Goal: Transaction & Acquisition: Obtain resource

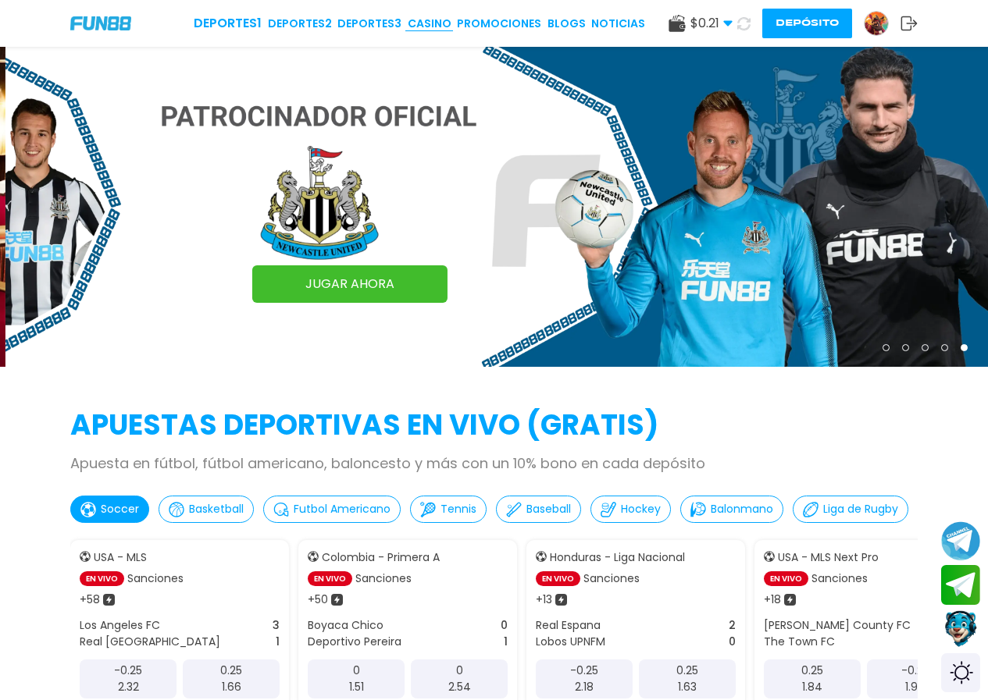
click at [450, 17] on link "CASINO" at bounding box center [430, 24] width 44 height 16
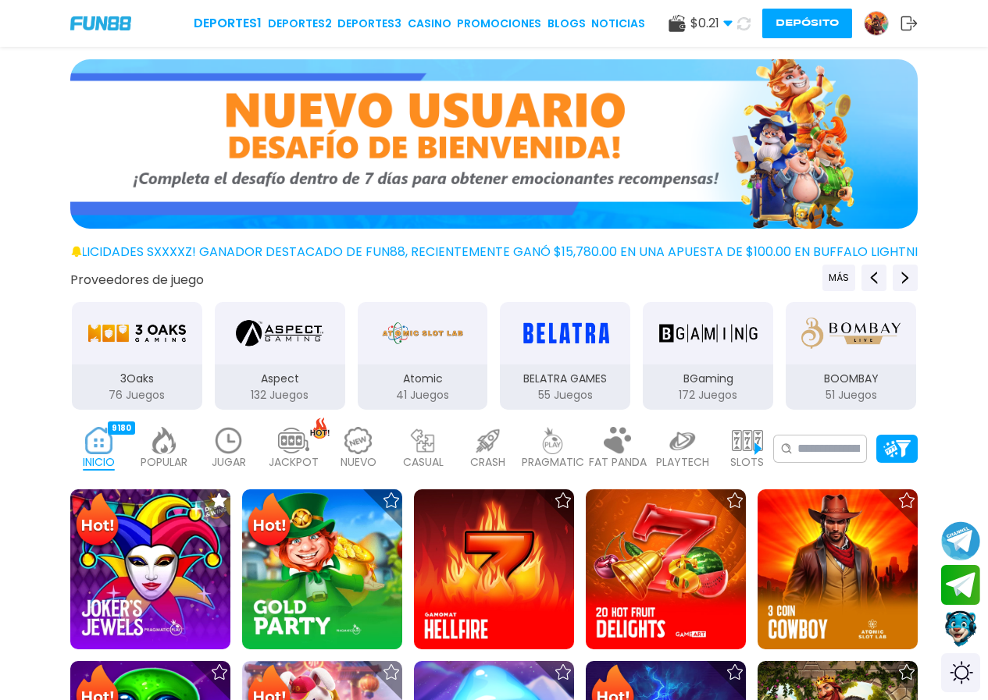
click at [877, 15] on img at bounding box center [875, 23] width 23 height 23
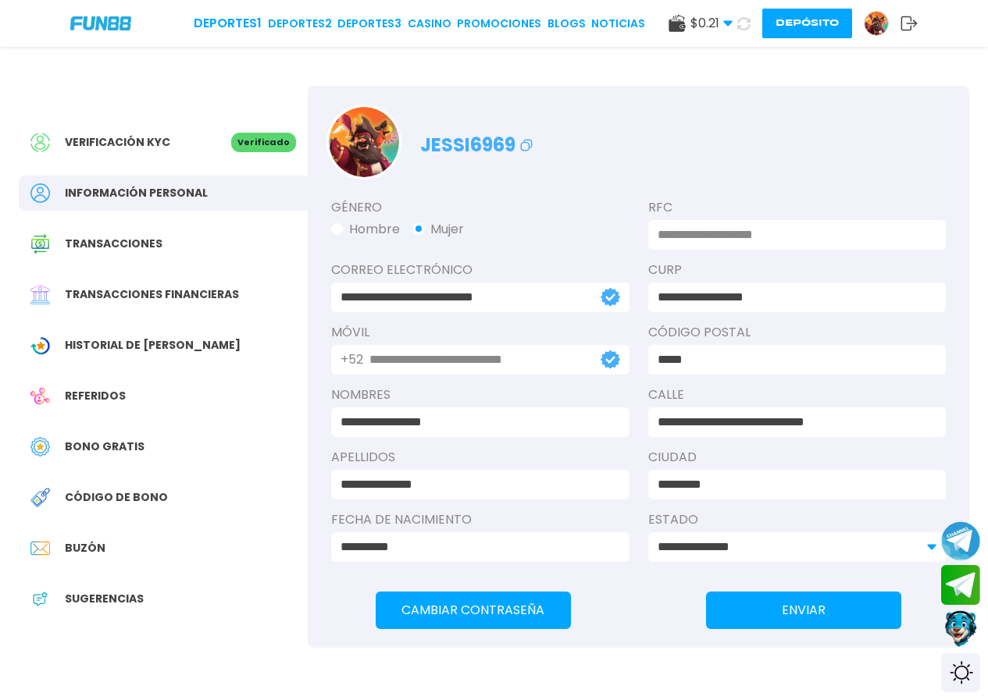
click at [99, 453] on span "Bono Gratis" at bounding box center [105, 447] width 80 height 16
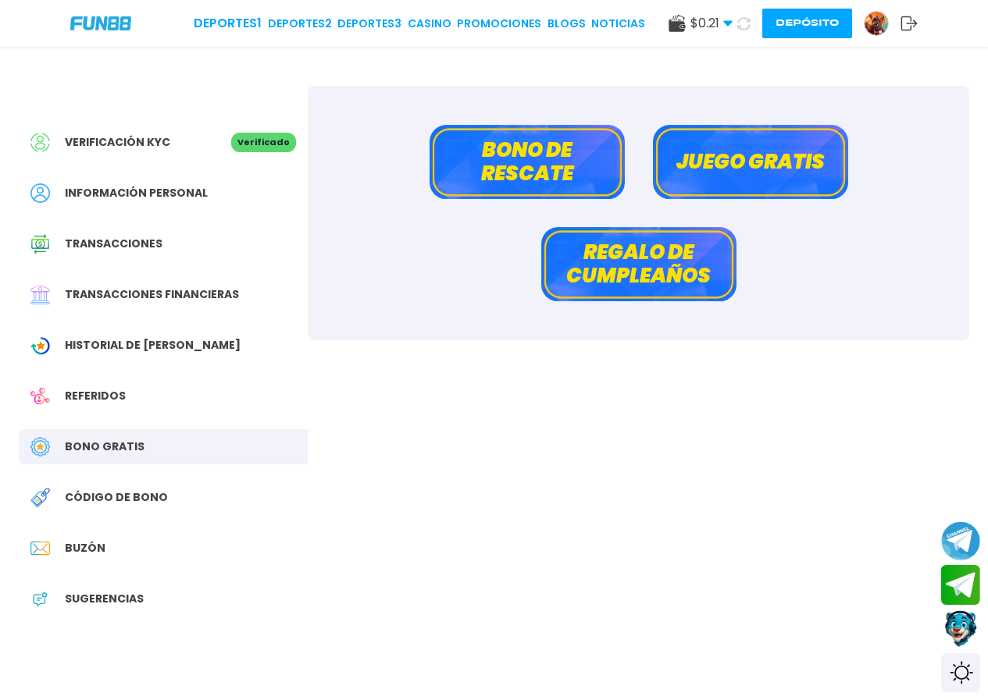
click at [571, 152] on button "Bono de rescate" at bounding box center [526, 162] width 195 height 74
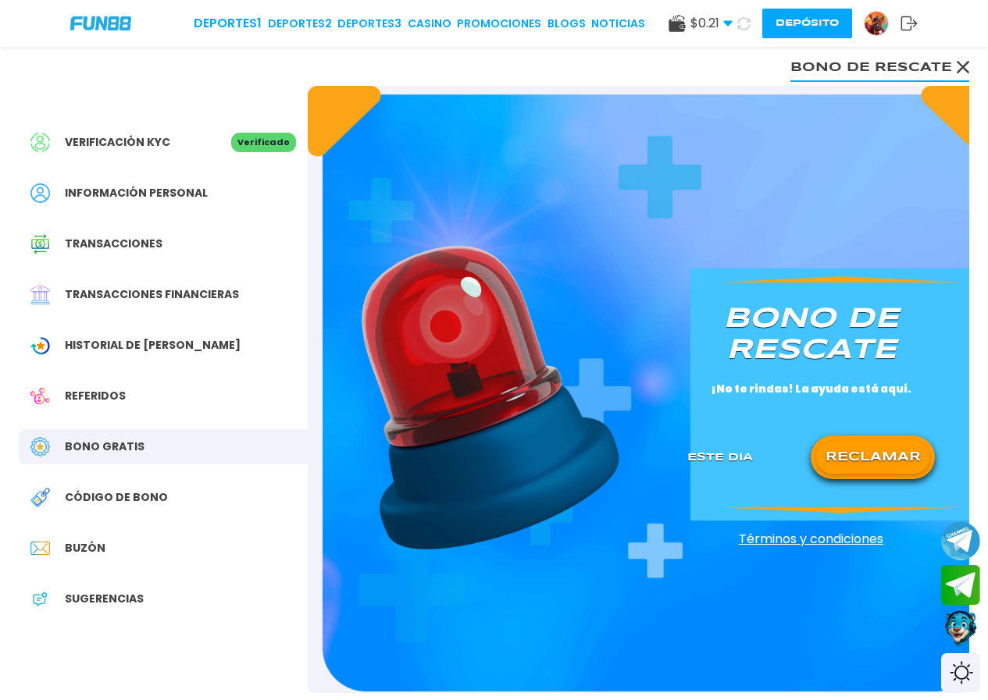
click at [888, 446] on button "RECLAMAR" at bounding box center [872, 457] width 113 height 33
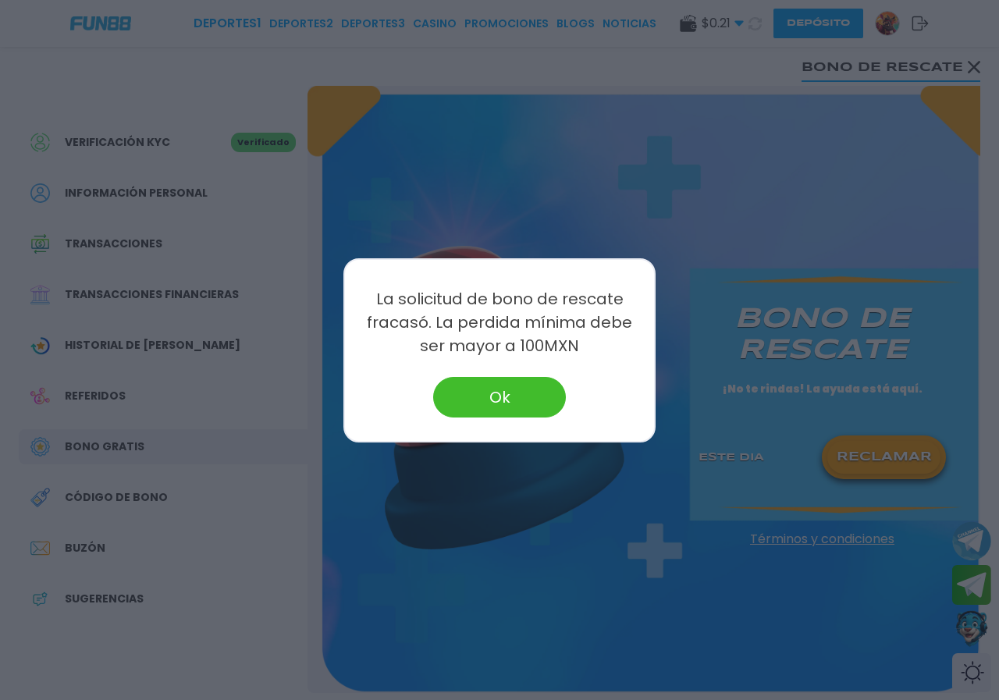
click at [546, 393] on button "Ok" at bounding box center [499, 397] width 133 height 41
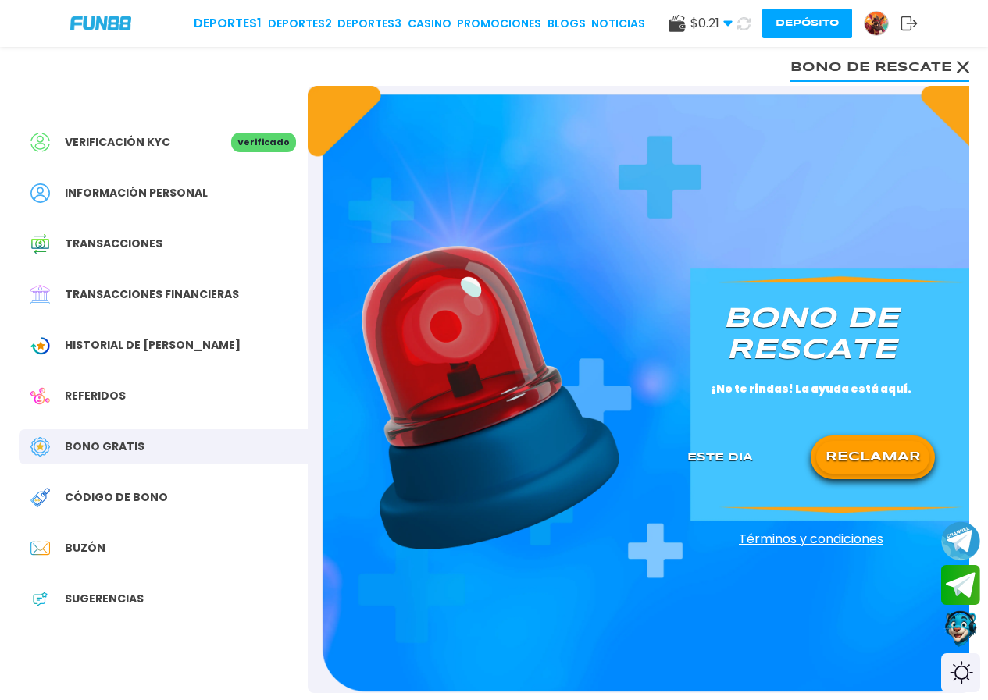
click at [880, 19] on img at bounding box center [875, 23] width 23 height 23
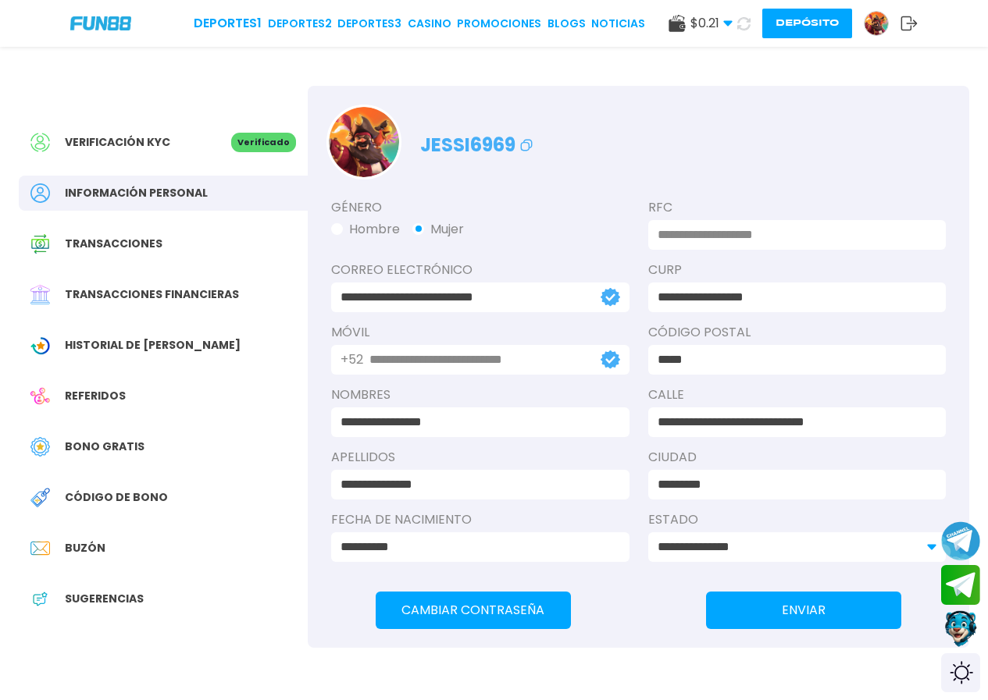
click at [111, 454] on span "Bono Gratis" at bounding box center [105, 447] width 80 height 16
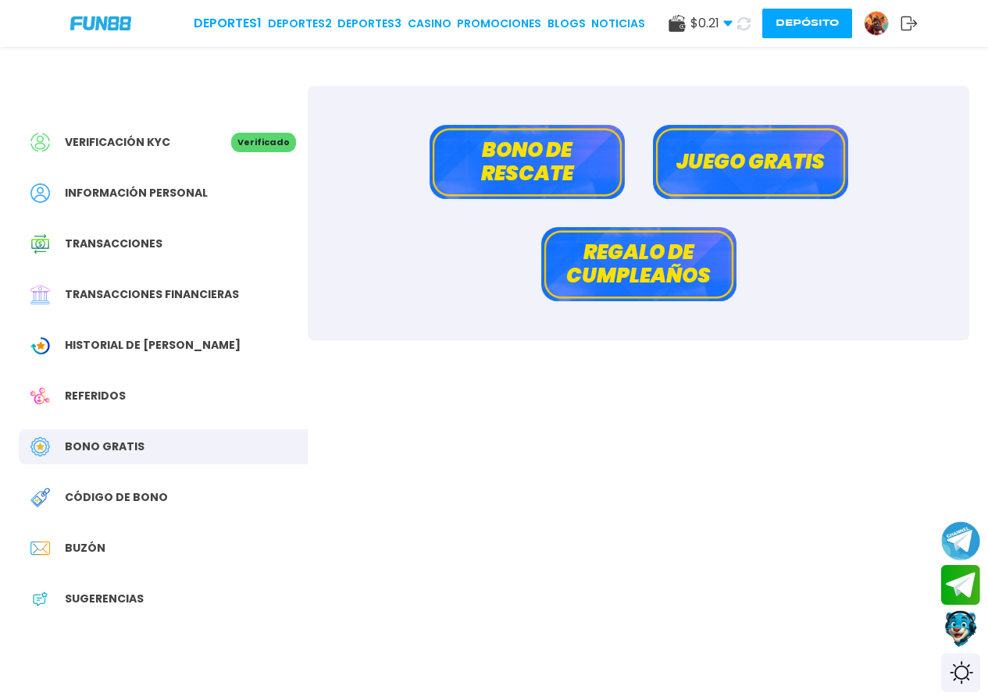
click at [798, 166] on button "Juego gratis" at bounding box center [750, 162] width 195 height 74
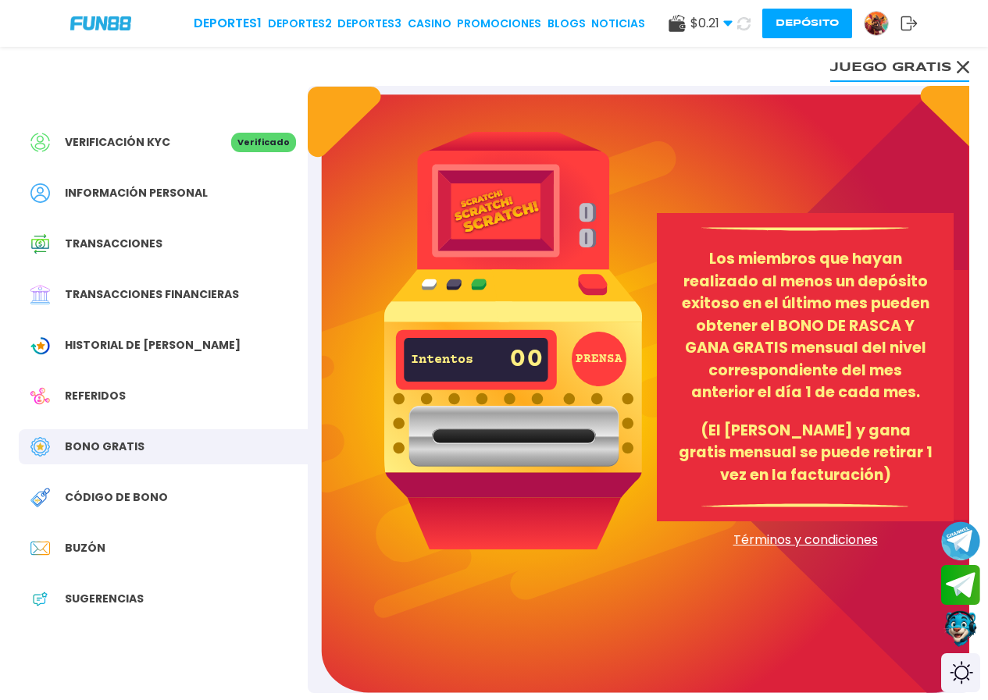
drag, startPoint x: 785, startPoint y: 550, endPoint x: 641, endPoint y: 320, distance: 271.4
click at [785, 550] on div "PRENSA Intentos 00 Los miembros que hayan realizado al menos un depósito exitos…" at bounding box center [638, 389] width 661 height 607
click at [555, 218] on img at bounding box center [513, 340] width 258 height 417
click at [543, 391] on div "PRENSA Intentos 00" at bounding box center [513, 340] width 258 height 417
click at [543, 391] on img at bounding box center [513, 340] width 258 height 417
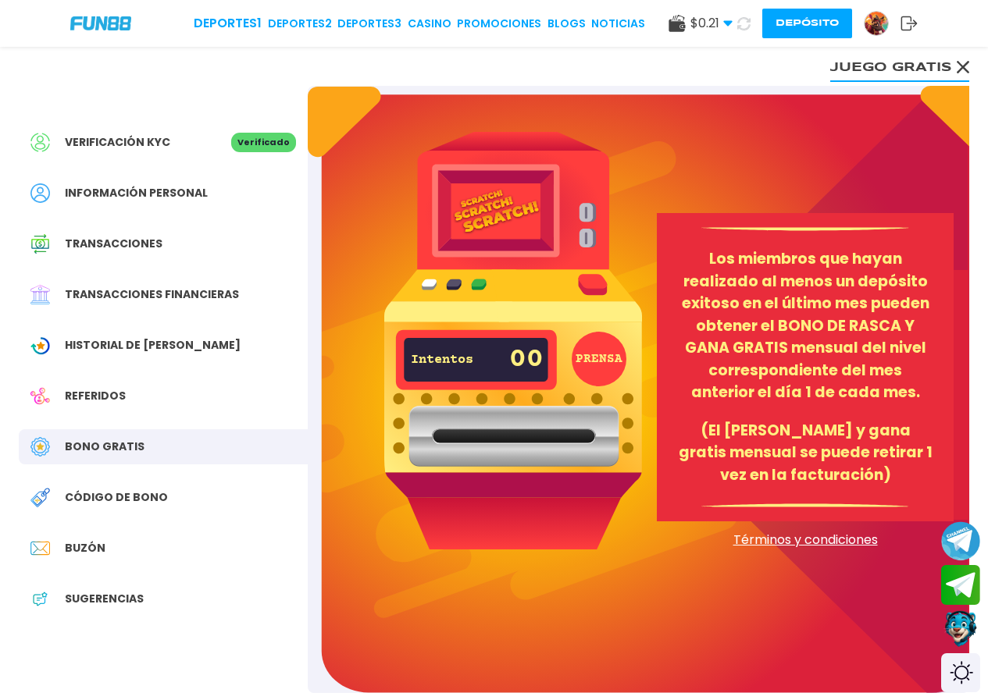
click at [563, 383] on img at bounding box center [513, 340] width 258 height 417
click at [578, 378] on img at bounding box center [513, 340] width 258 height 417
click at [896, 46] on div "Deportes 1 Deportes 2 Deportes 3 CASINO Promociones BLOGS NOTICIAS $ 0.21 Diner…" at bounding box center [494, 23] width 988 height 47
click at [65, 547] on div "Buzón" at bounding box center [163, 548] width 289 height 35
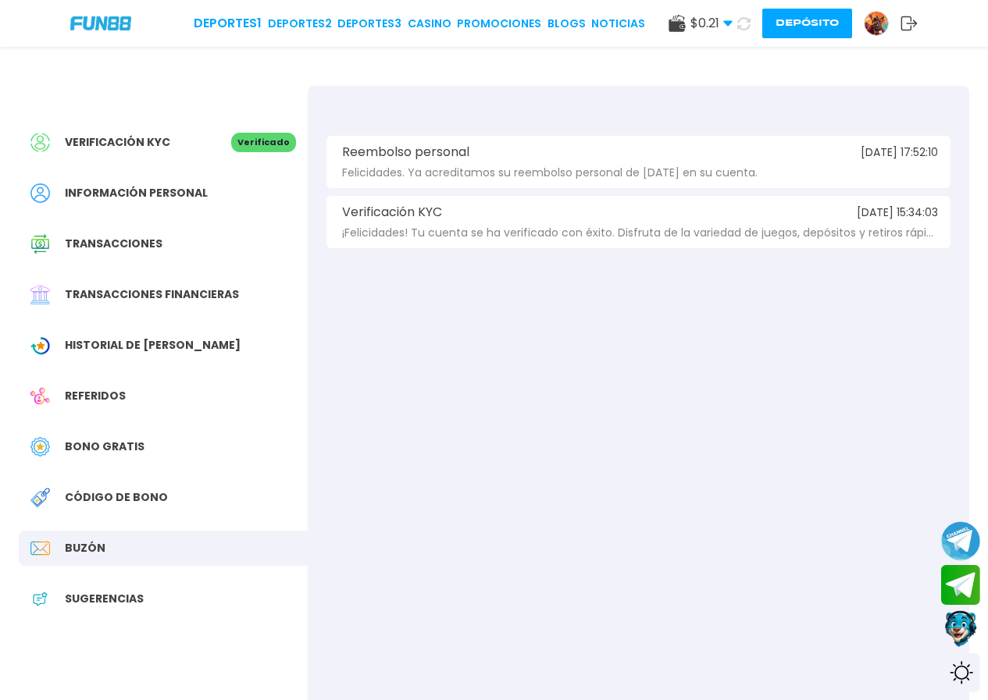
click at [88, 439] on span "Bono Gratis" at bounding box center [105, 447] width 80 height 16
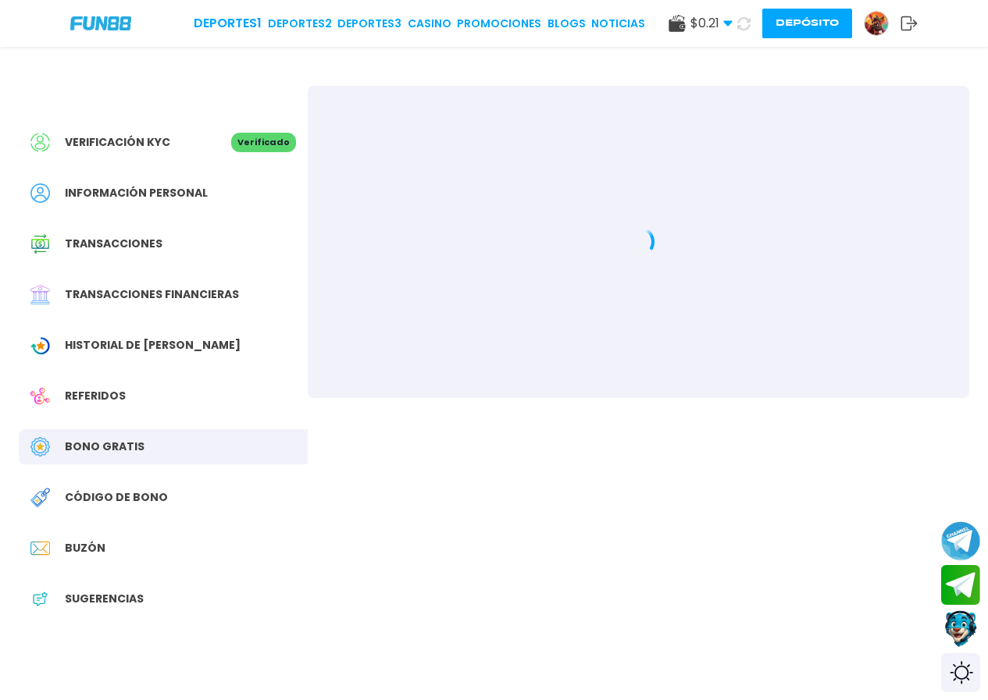
click at [108, 448] on span "Bono Gratis" at bounding box center [105, 447] width 80 height 16
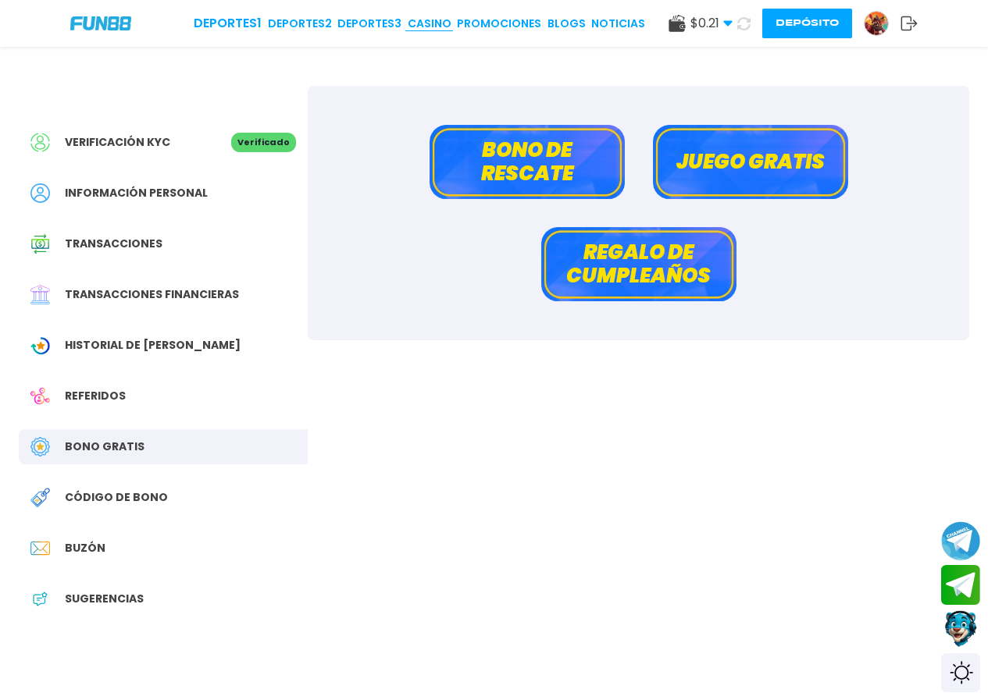
click at [427, 20] on link "CASINO" at bounding box center [430, 24] width 44 height 16
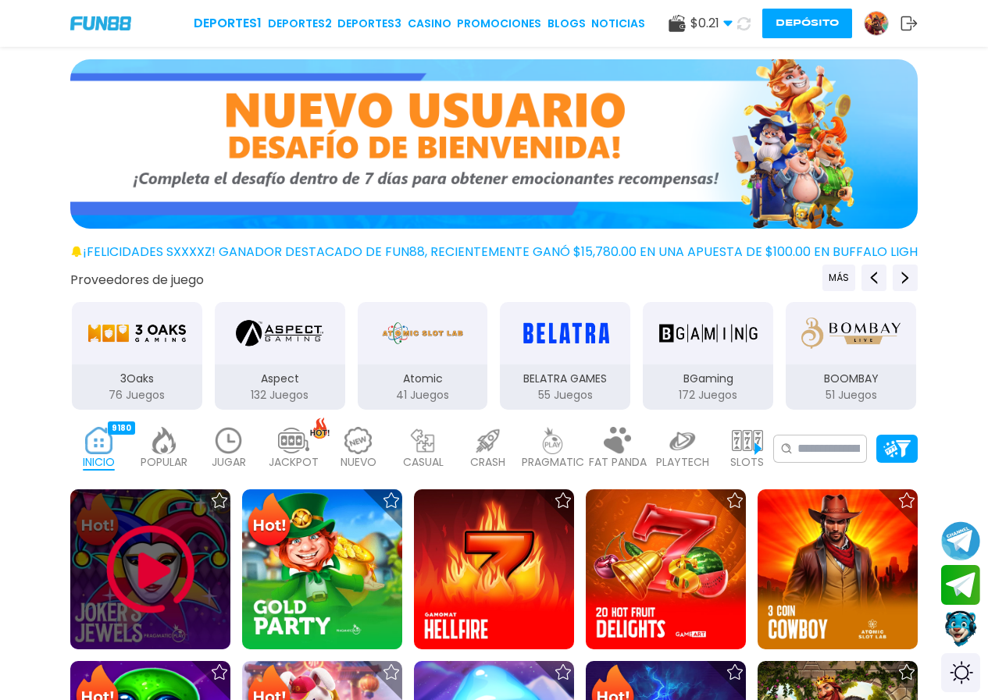
click at [195, 582] on img at bounding box center [151, 570] width 94 height 94
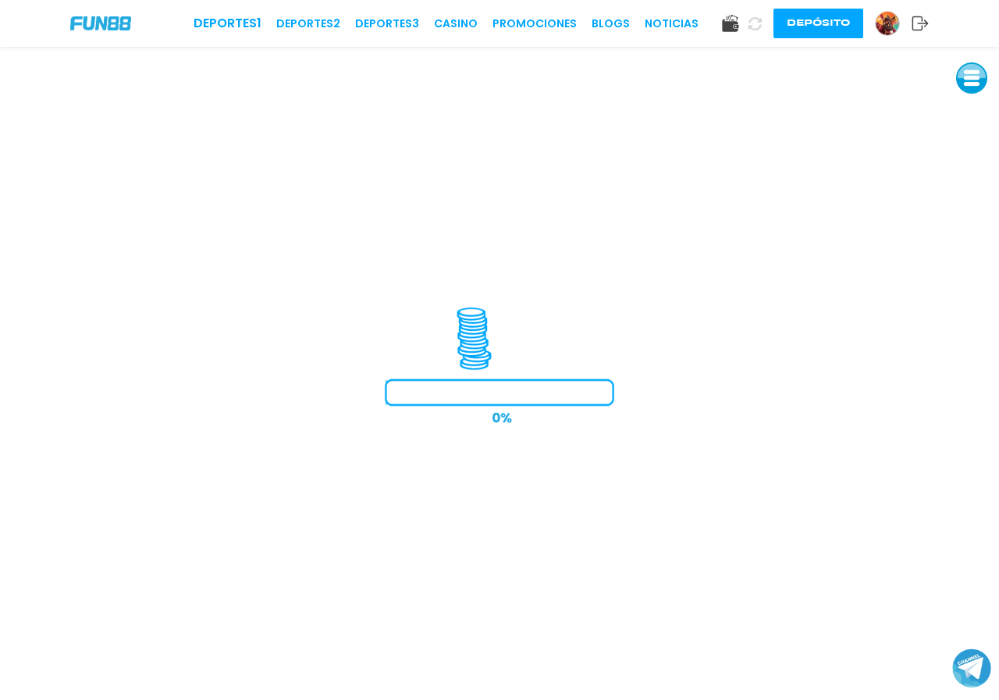
click at [476, 336] on iframe at bounding box center [499, 373] width 999 height 653
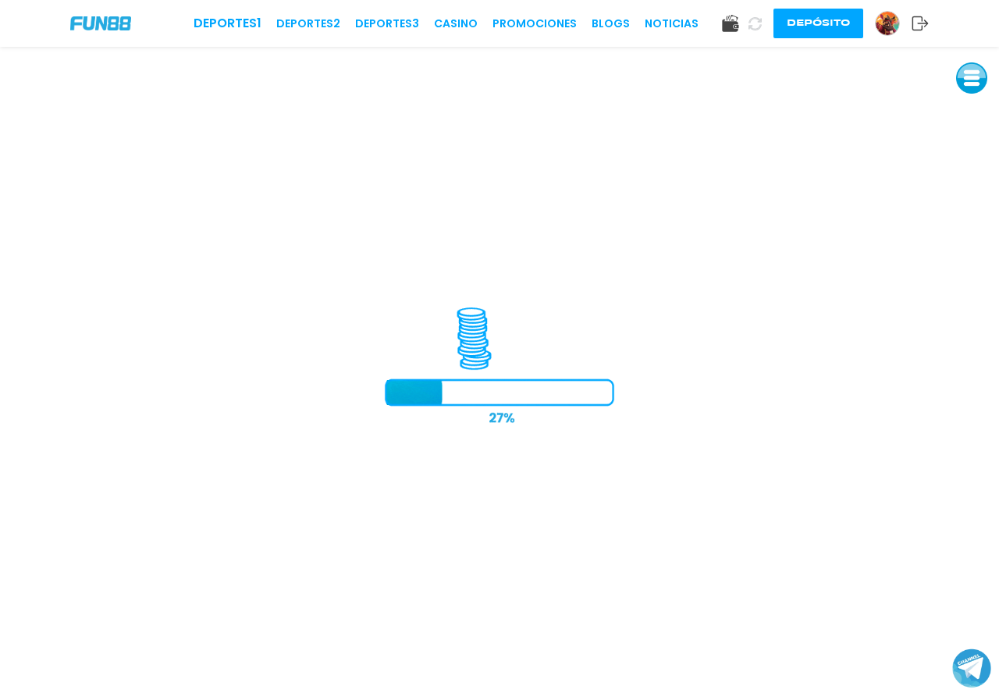
click at [476, 336] on iframe at bounding box center [499, 373] width 999 height 653
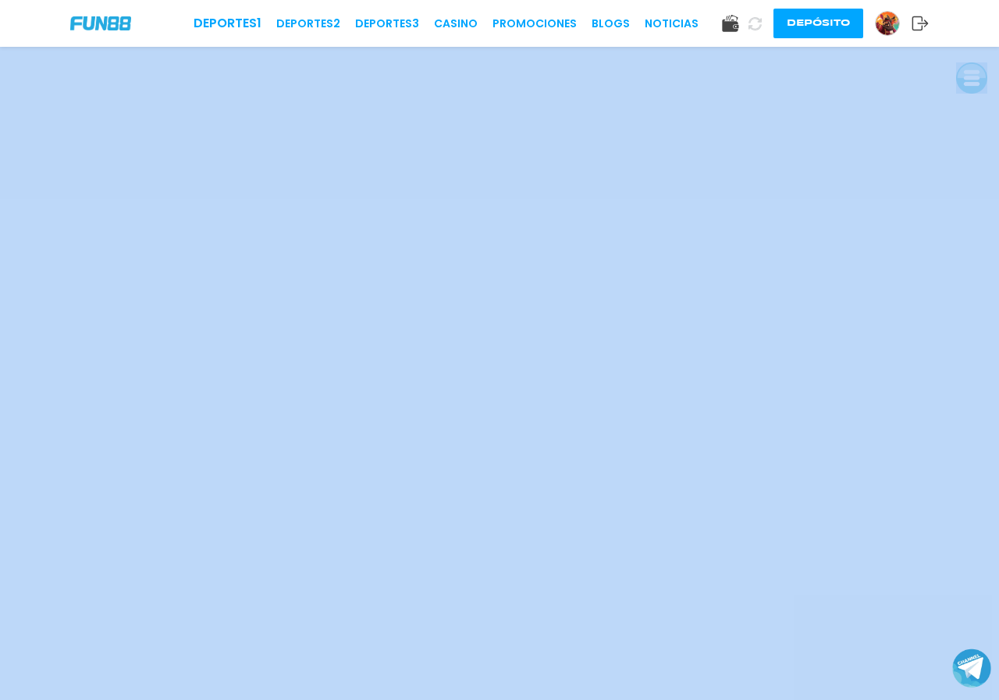
click at [887, 21] on img at bounding box center [887, 23] width 23 height 23
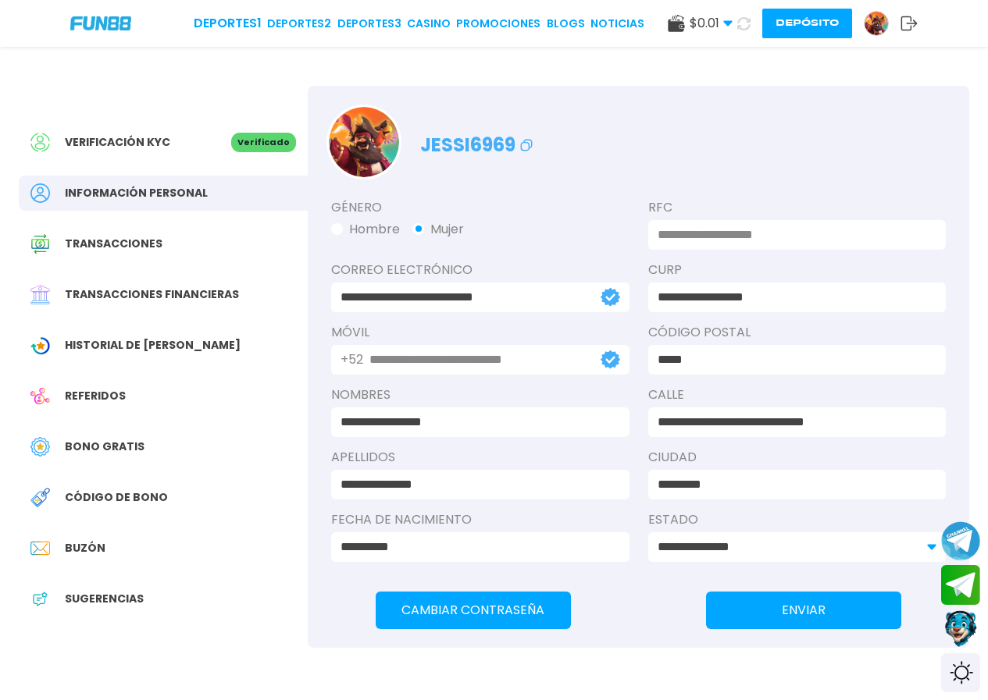
click at [907, 27] on icon at bounding box center [908, 24] width 17 height 16
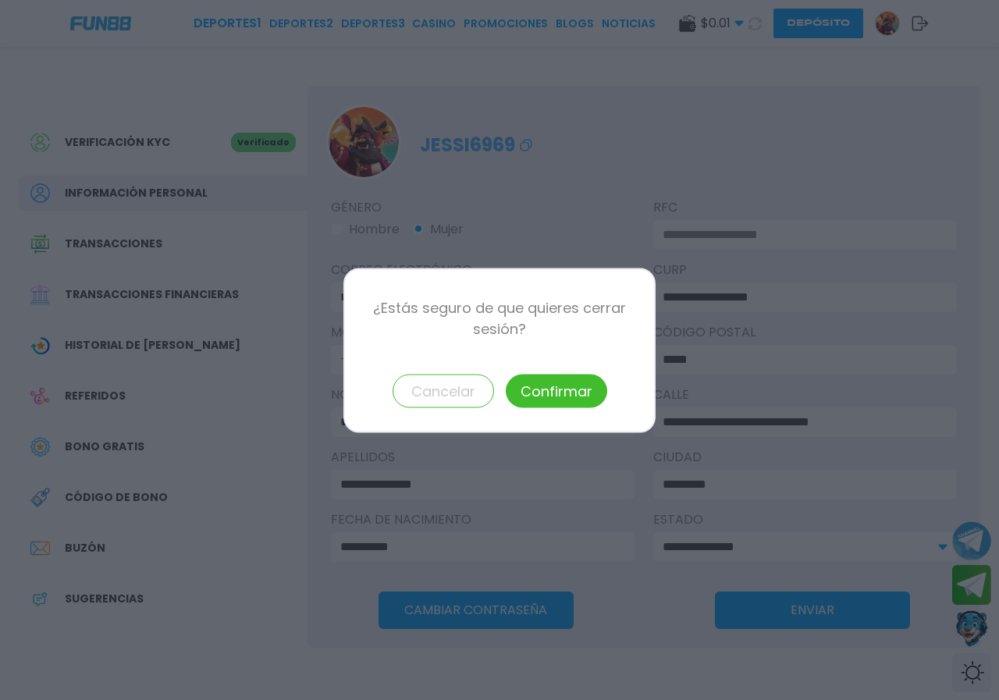
click at [543, 386] on button "Confirmar" at bounding box center [556, 391] width 101 height 34
